Goal: Find specific page/section: Find specific page/section

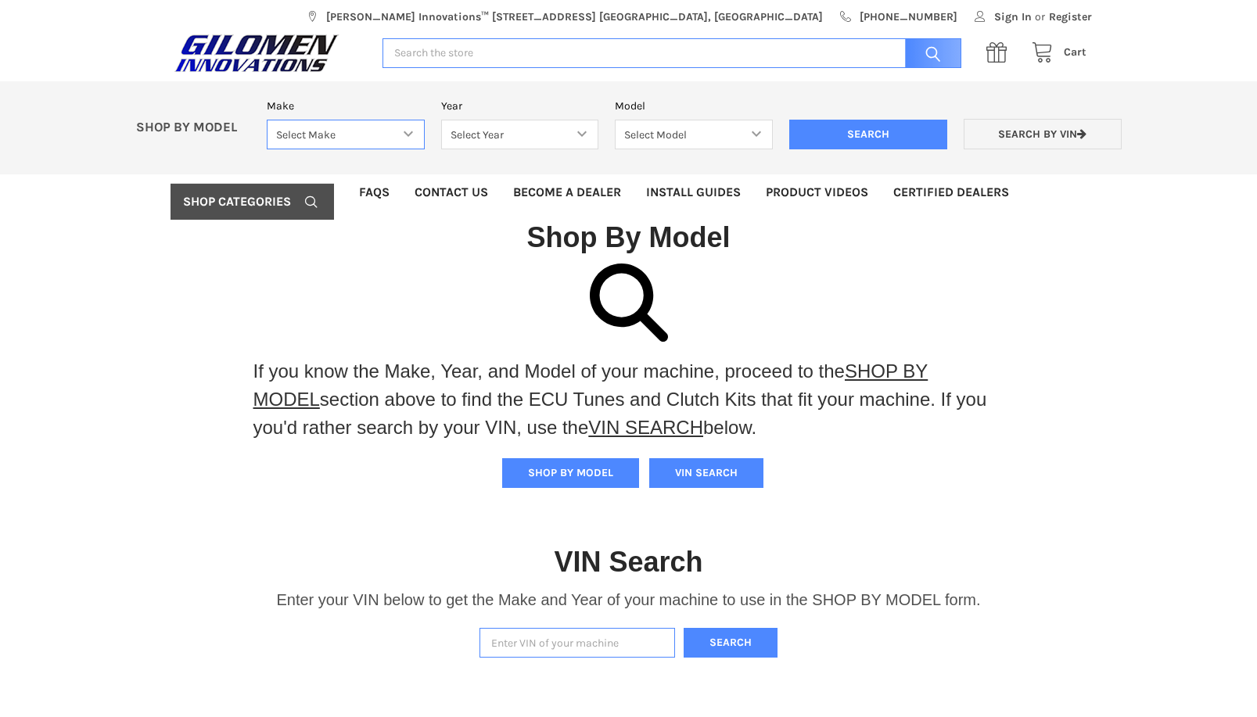
click at [409, 136] on select "Select Make Bobcat UTV Gravely UTV ACE 900 RANGER 570 Ranger 700 / 800 RANGER 9…" at bounding box center [346, 135] width 158 height 31
select select "340"
click at [267, 120] on select "Select Make Bobcat UTV Gravely UTV ACE 900 RANGER 570 Ranger 700 / 800 RANGER 9…" at bounding box center [346, 135] width 158 height 31
click at [583, 135] on select "Select Year [DATE] 2015 2016 2017 2018 2019 2020 2021 2022 2023 2024 2025" at bounding box center [520, 135] width 158 height 31
select select "720"
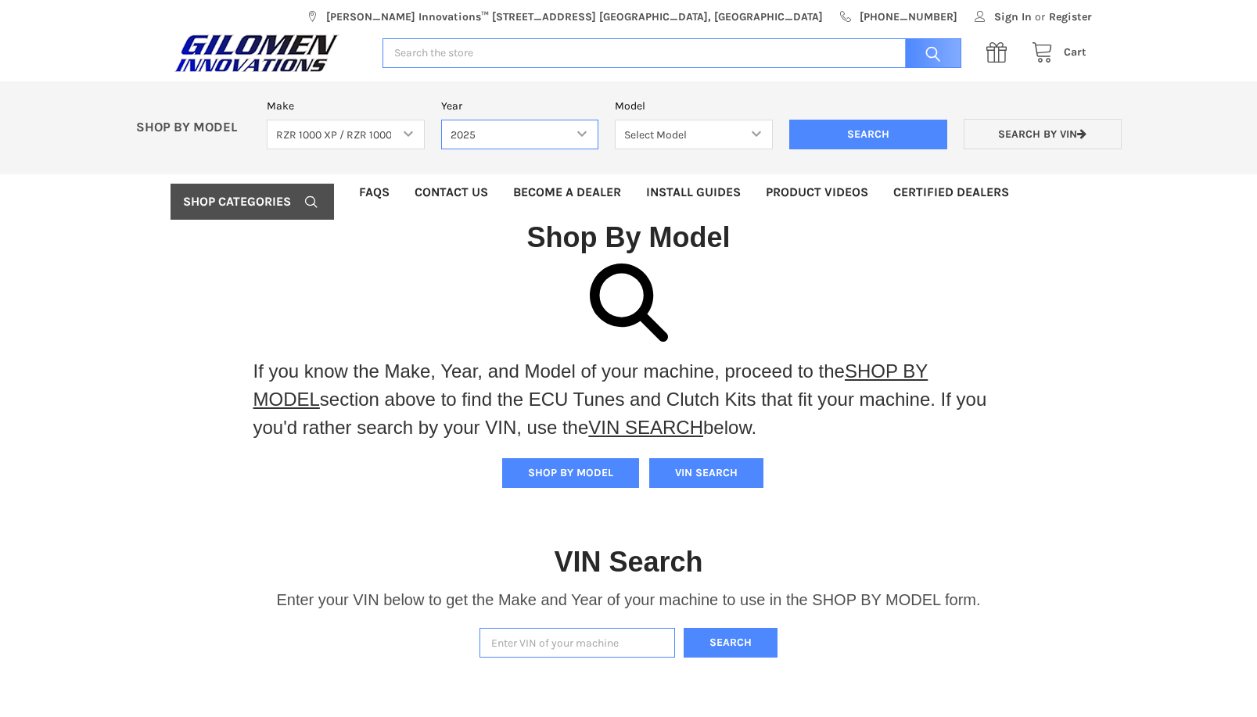
click at [441, 120] on select "Select Year [DATE] 2015 2016 2017 2018 2019 2020 2021 2022 2023 2024 2025" at bounding box center [520, 135] width 158 height 31
click at [755, 128] on select "Select Model RZR TRAIL S 1000 RZR XP AND XP4 MODELS" at bounding box center [694, 135] width 158 height 31
select select "722"
click at [615, 120] on select "Select Model RZR TRAIL S 1000 RZR XP AND XP4 MODELS" at bounding box center [694, 135] width 158 height 31
click at [855, 138] on input "Search" at bounding box center [868, 135] width 158 height 30
